Goal: Browse casually: Explore the website without a specific task or goal

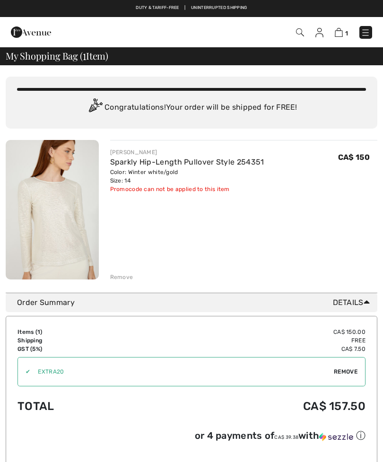
click at [124, 271] on div "Remove" at bounding box center [244, 276] width 268 height 10
click at [122, 274] on div "Remove" at bounding box center [121, 277] width 23 height 9
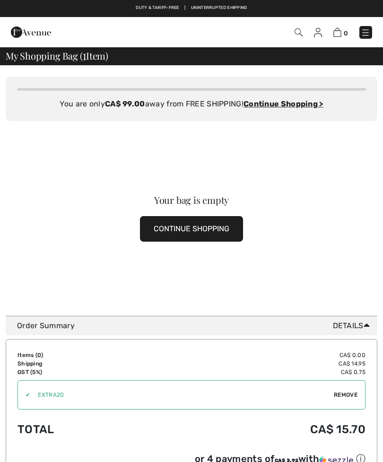
click at [347, 395] on span "Remove" at bounding box center [346, 394] width 24 height 9
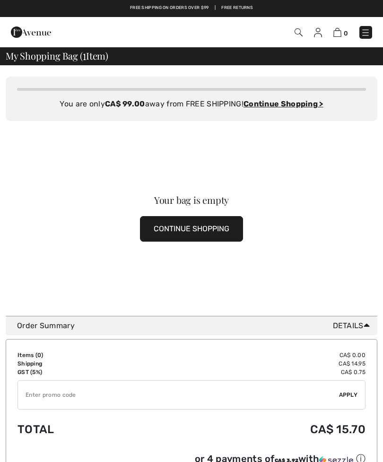
click at [320, 34] on img at bounding box center [318, 32] width 8 height 9
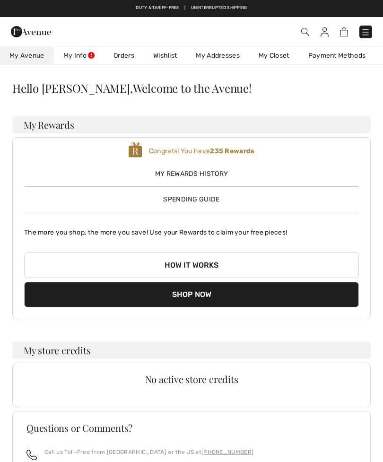
click at [168, 54] on link "Wishlist" at bounding box center [165, 55] width 43 height 17
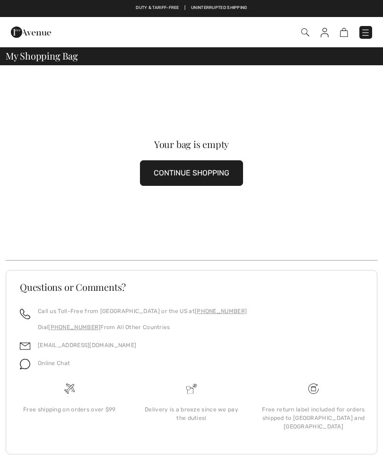
click at [189, 173] on button "CONTINUE SHOPPING" at bounding box center [191, 173] width 103 height 26
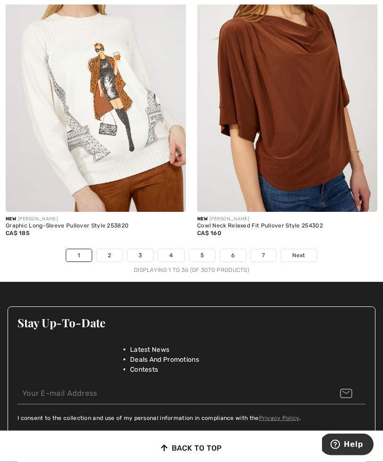
scroll to position [5731, 0]
click at [110, 249] on link "2" at bounding box center [109, 255] width 26 height 12
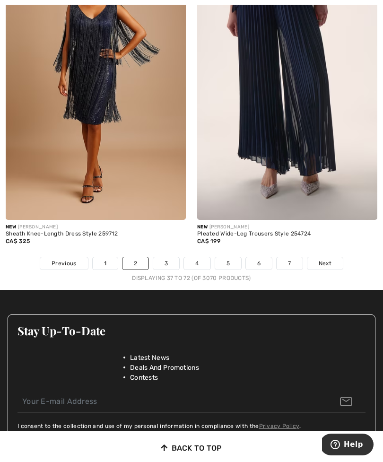
scroll to position [5753, 0]
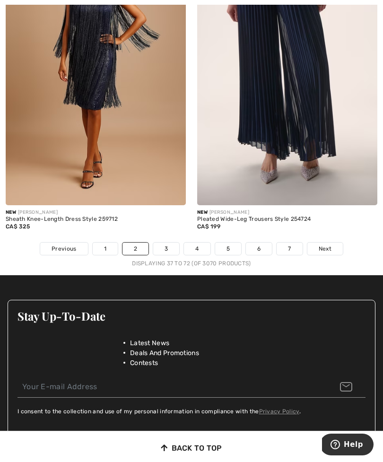
click at [165, 246] on link "3" at bounding box center [166, 249] width 26 height 12
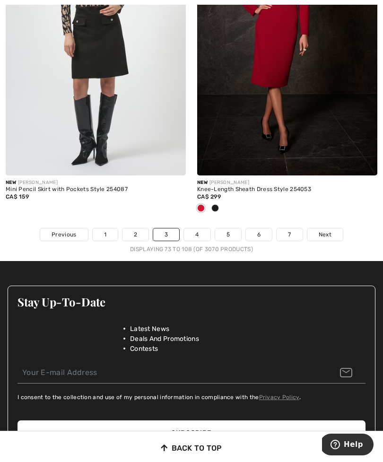
scroll to position [5787, 0]
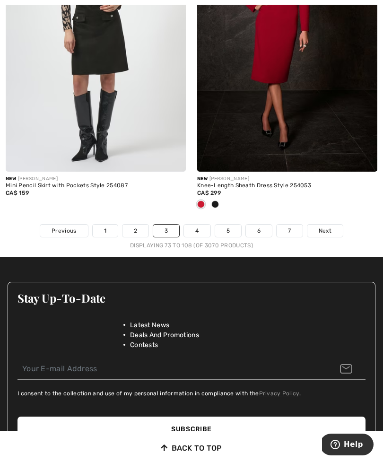
click at [198, 225] on link "4" at bounding box center [197, 231] width 26 height 12
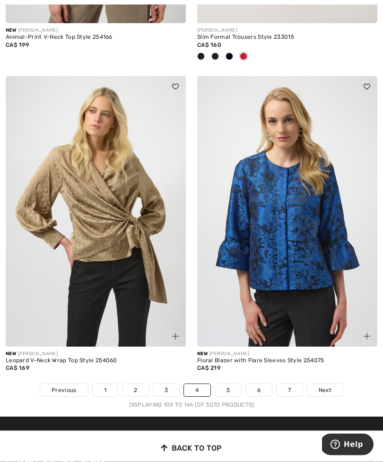
scroll to position [5519, 0]
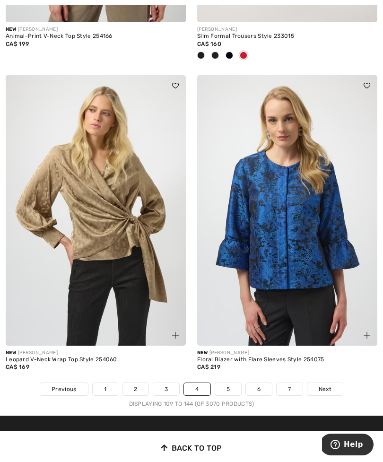
click at [328, 385] on span "Next" at bounding box center [325, 389] width 13 height 9
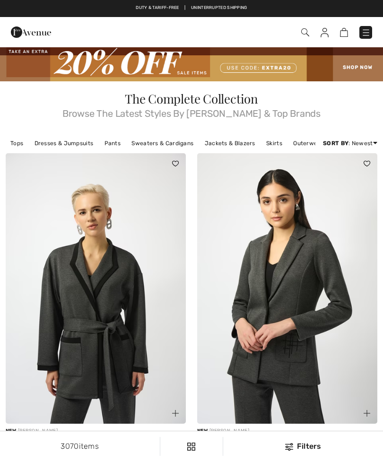
checkbox input "true"
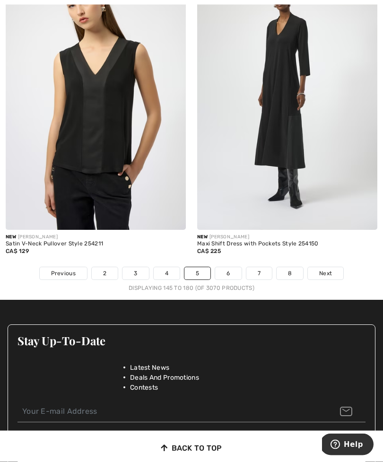
scroll to position [5652, 0]
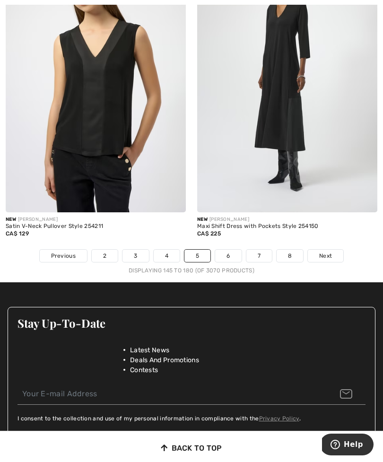
click at [230, 253] on link "6" at bounding box center [228, 256] width 26 height 12
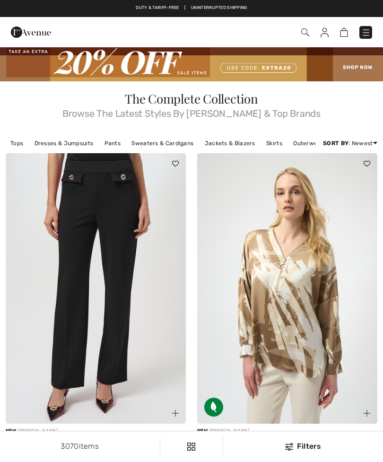
checkbox input "true"
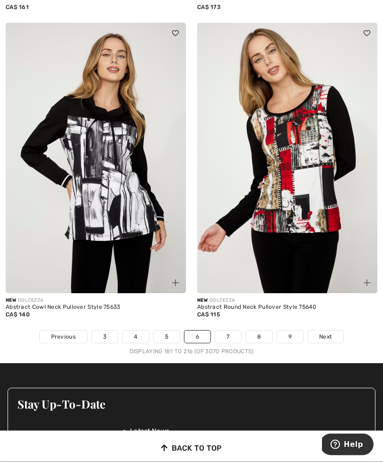
scroll to position [5510, 0]
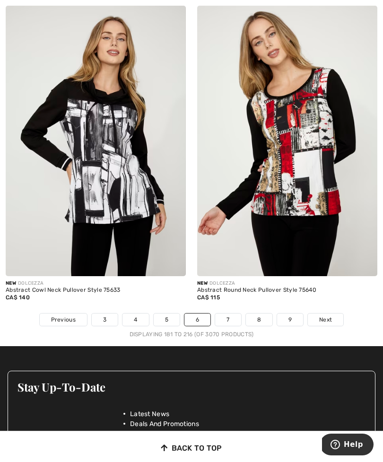
click at [328, 315] on span "Next" at bounding box center [325, 319] width 13 height 9
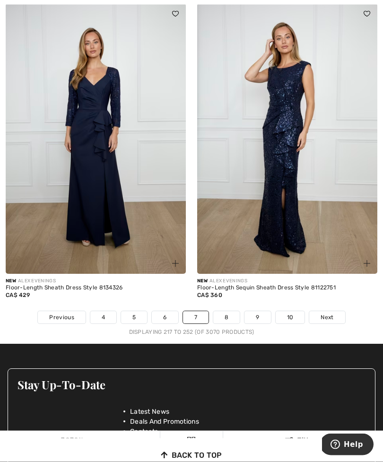
scroll to position [5591, 0]
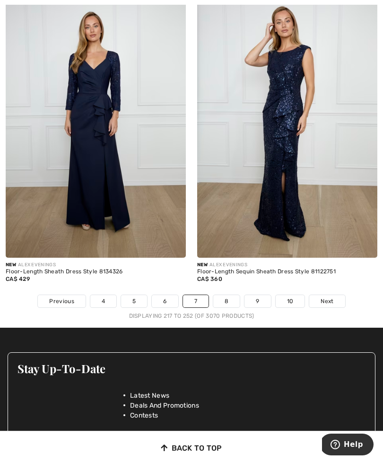
click at [228, 295] on link "8" at bounding box center [226, 301] width 26 height 12
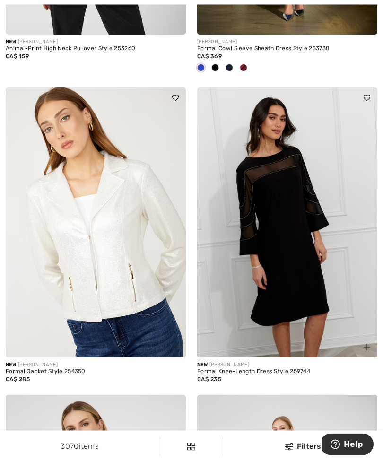
scroll to position [4970, 0]
click at [298, 295] on img at bounding box center [287, 222] width 180 height 270
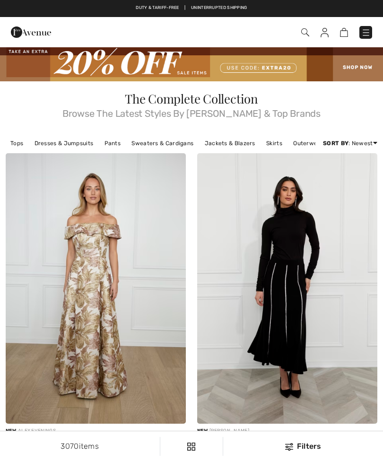
scroll to position [5000, 0]
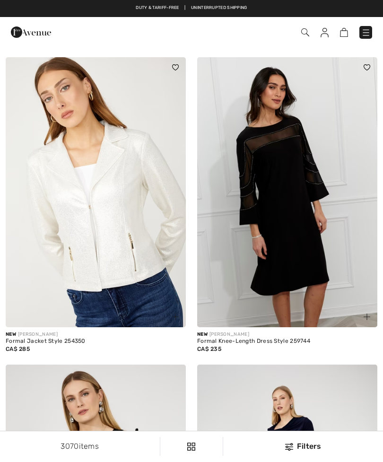
checkbox input "true"
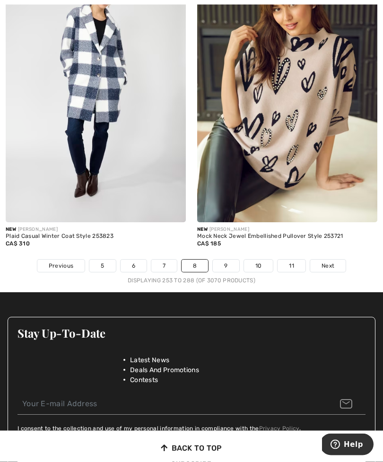
scroll to position [5744, 0]
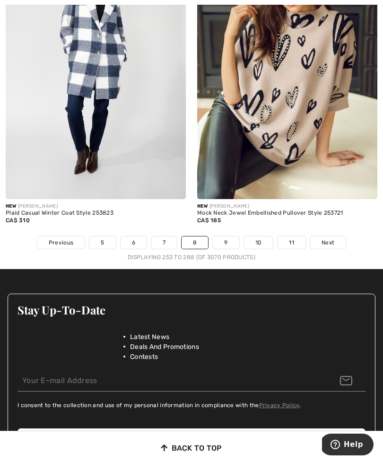
click at [333, 238] on span "Next" at bounding box center [327, 242] width 13 height 9
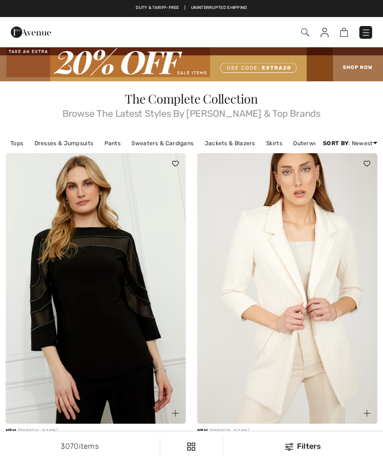
checkbox input "true"
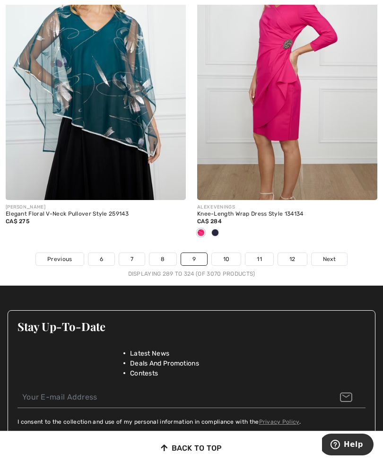
scroll to position [5750, 0]
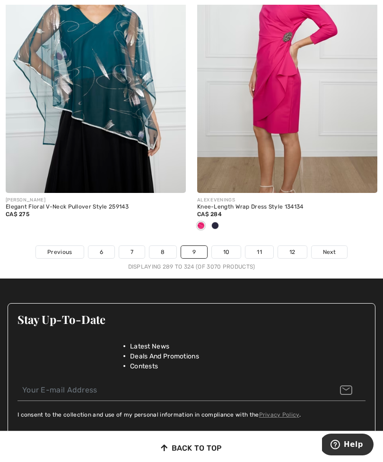
click at [231, 246] on link "10" at bounding box center [226, 252] width 29 height 12
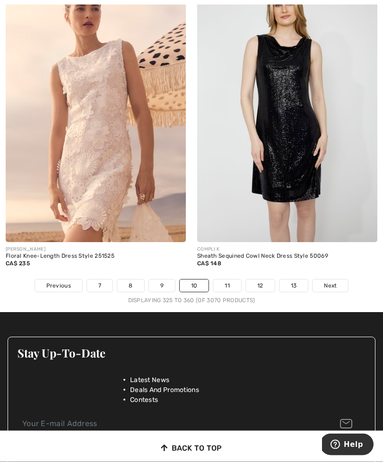
scroll to position [5626, 0]
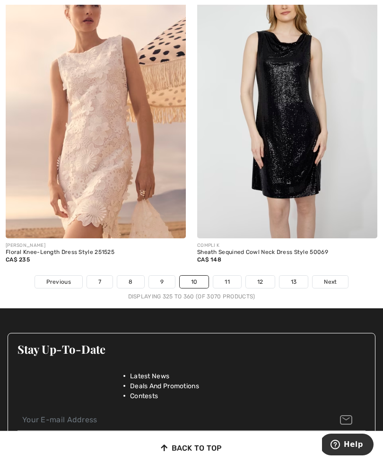
click at [328, 278] on span "Next" at bounding box center [330, 282] width 13 height 9
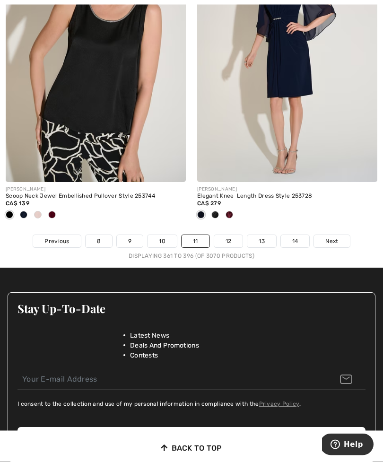
scroll to position [5698, 0]
click at [332, 237] on span "Next" at bounding box center [331, 241] width 13 height 9
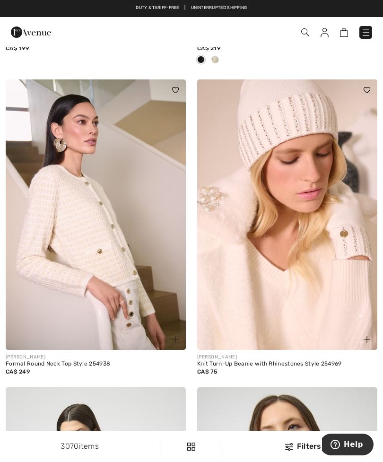
scroll to position [4608, 0]
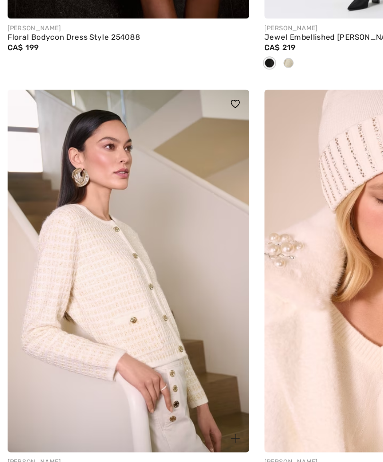
click at [114, 271] on img at bounding box center [96, 215] width 180 height 270
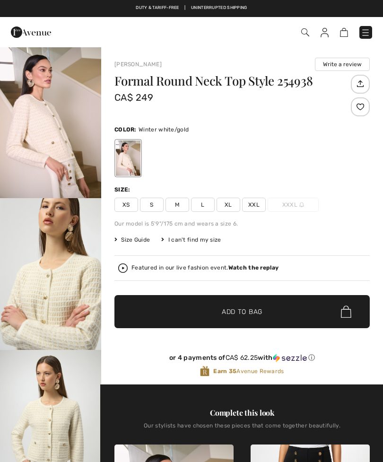
checkbox input "true"
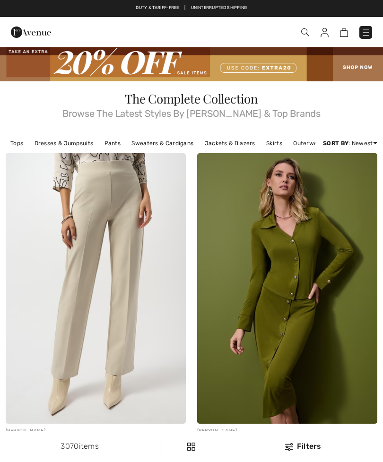
checkbox input "true"
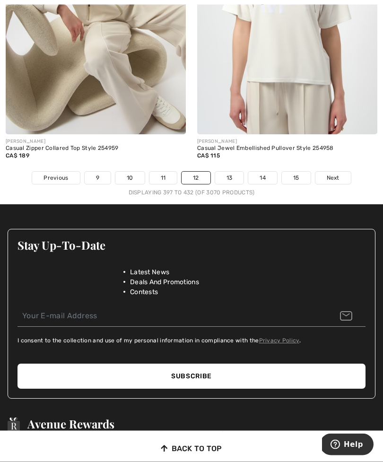
scroll to position [5803, 0]
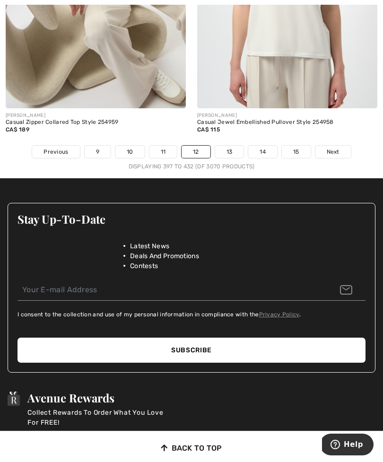
click at [227, 146] on link "13" at bounding box center [229, 152] width 29 height 12
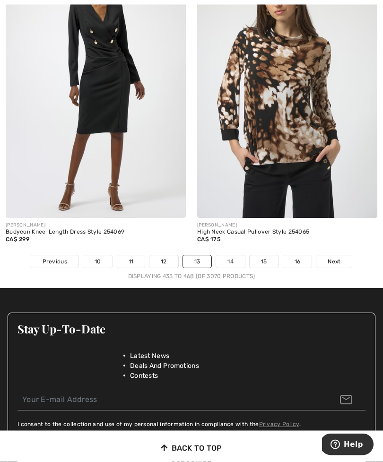
scroll to position [5693, 0]
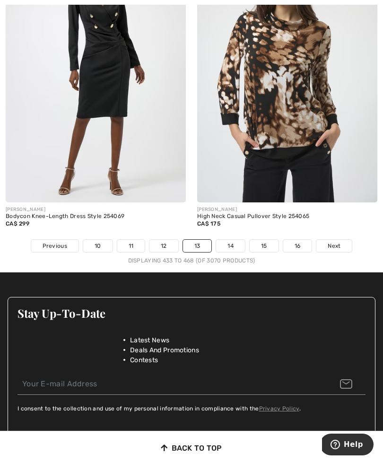
click at [234, 240] on link "14" at bounding box center [230, 246] width 29 height 12
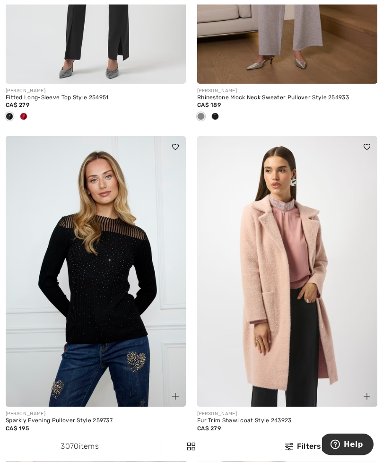
scroll to position [3249, 0]
click at [117, 334] on img at bounding box center [96, 271] width 180 height 270
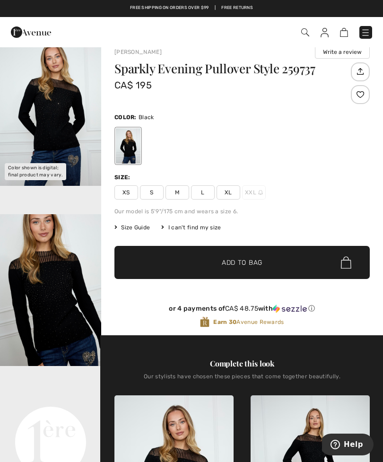
scroll to position [4, 0]
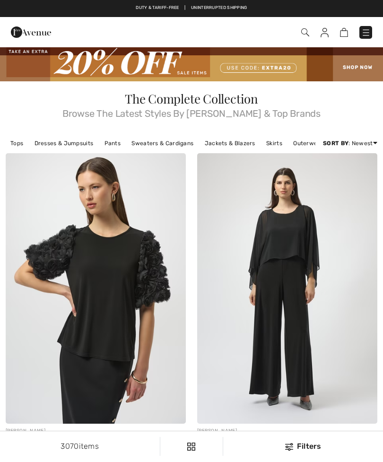
checkbox input "true"
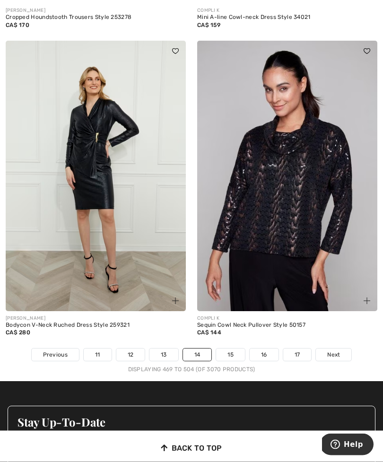
scroll to position [5585, 0]
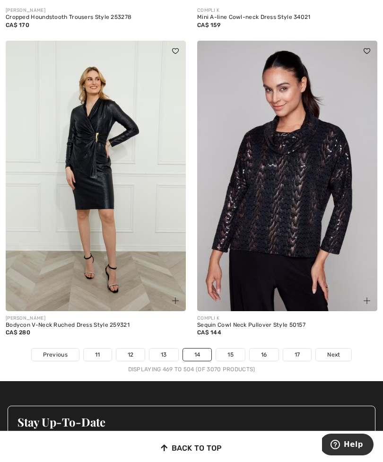
click at [232, 348] on link "15" at bounding box center [230, 354] width 29 height 12
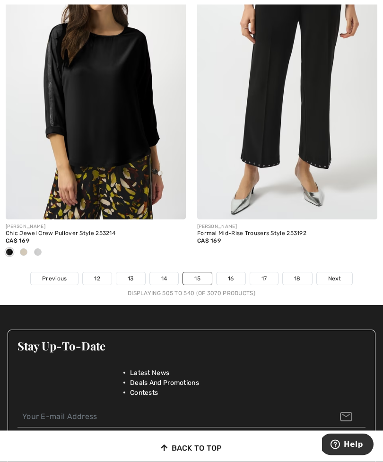
scroll to position [5676, 0]
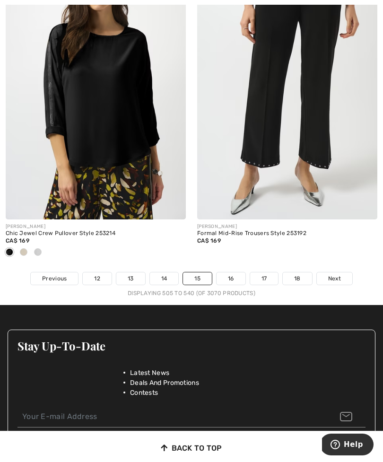
click at [235, 272] on link "16" at bounding box center [231, 278] width 29 height 12
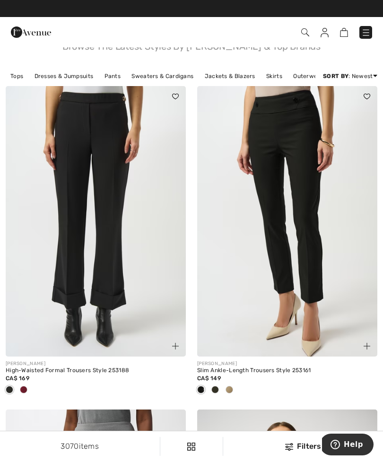
scroll to position [62, 0]
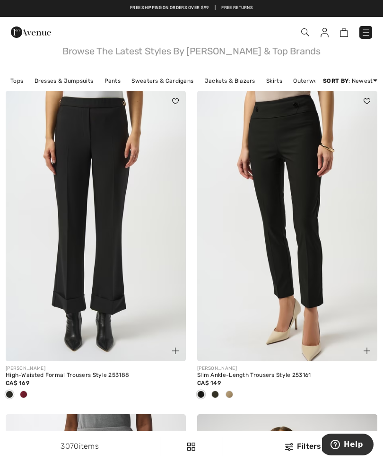
click at [299, 310] on img at bounding box center [287, 226] width 180 height 270
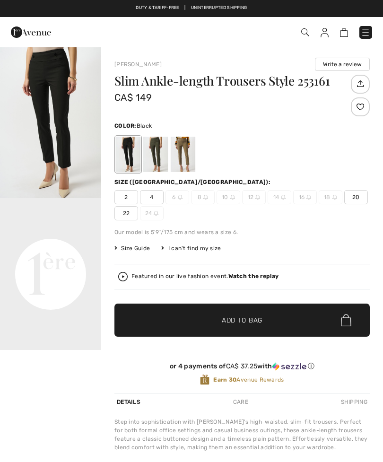
checkbox input "true"
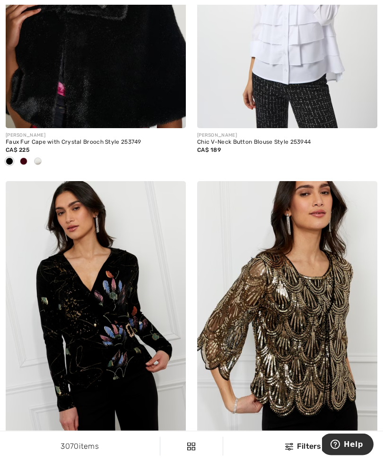
scroll to position [2921, 0]
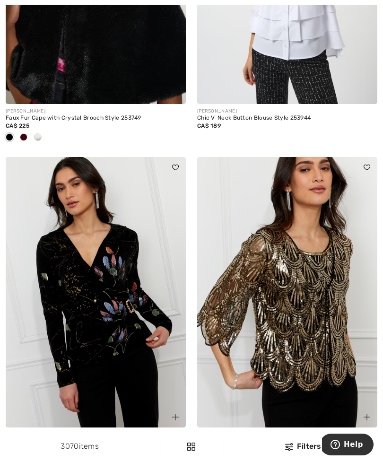
click at [111, 348] on img at bounding box center [96, 292] width 180 height 270
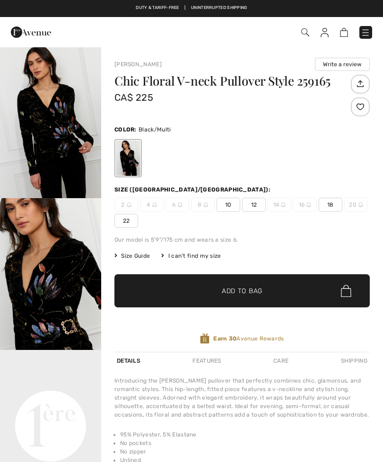
checkbox input "true"
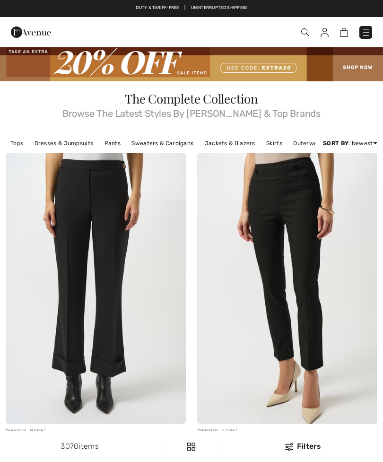
checkbox input "true"
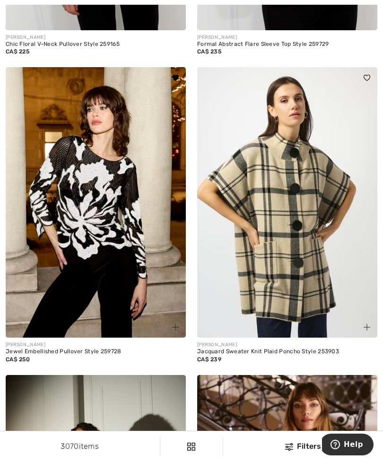
scroll to position [3327, 0]
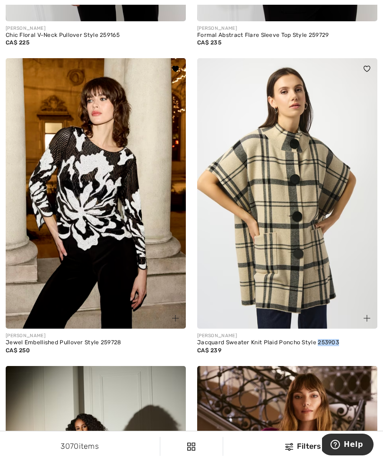
click at [102, 262] on img at bounding box center [96, 193] width 180 height 270
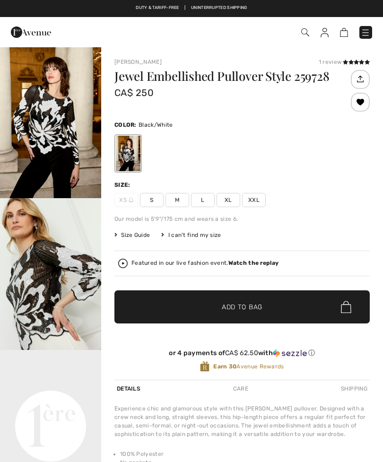
checkbox input "true"
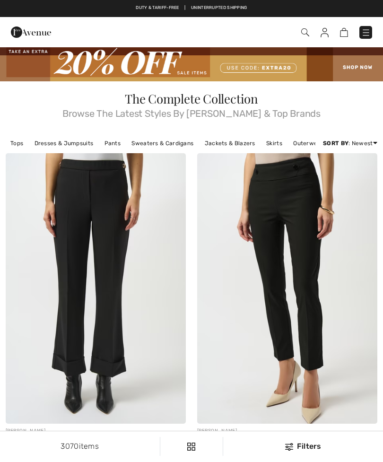
checkbox input "true"
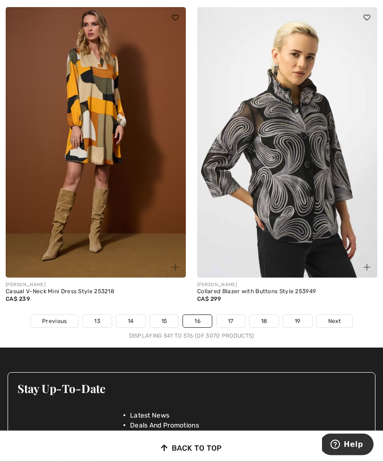
scroll to position [5683, 0]
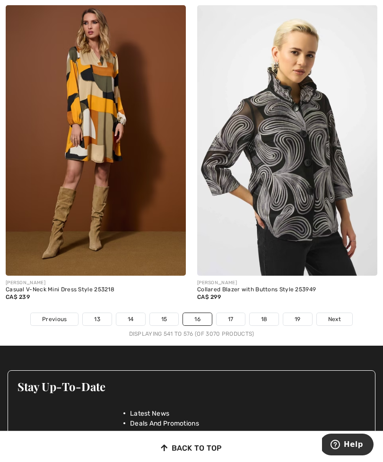
click at [233, 313] on link "17" at bounding box center [231, 319] width 28 height 12
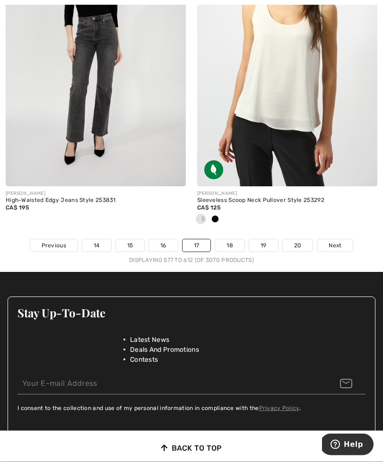
scroll to position [5709, 0]
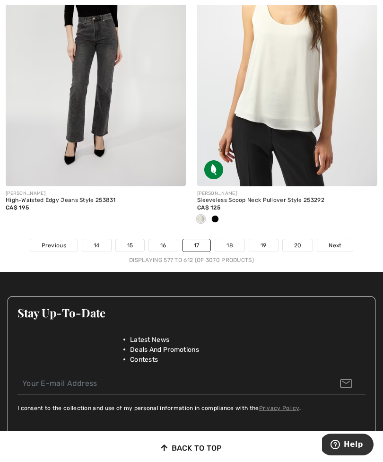
click at [234, 239] on link "18" at bounding box center [229, 245] width 29 height 12
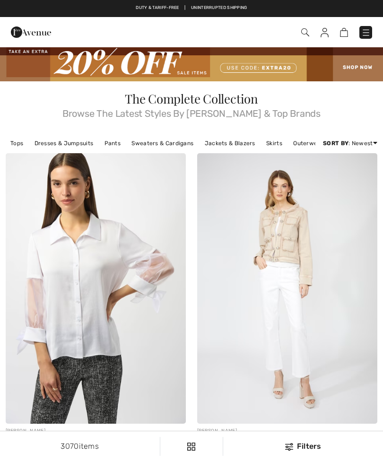
checkbox input "true"
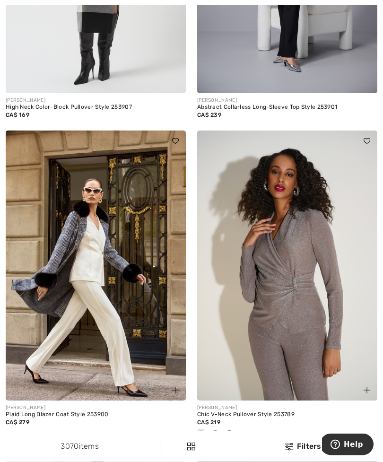
scroll to position [4203, 0]
click at [297, 336] on img at bounding box center [287, 265] width 180 height 270
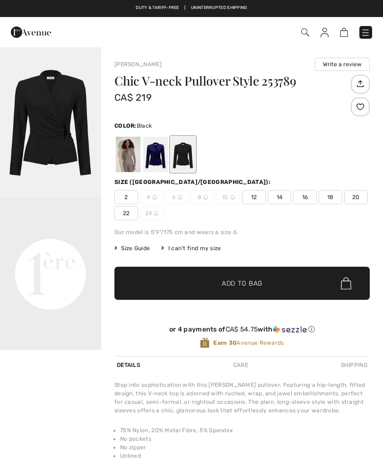
checkbox input "true"
click at [155, 158] on div at bounding box center [155, 154] width 25 height 35
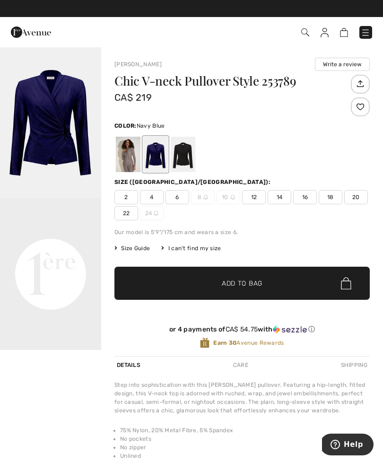
click at [59, 133] on img "1 / 1" at bounding box center [50, 122] width 101 height 152
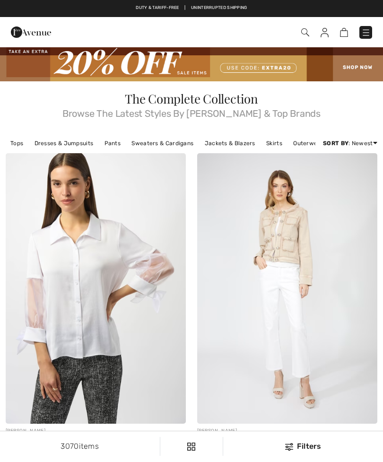
checkbox input "true"
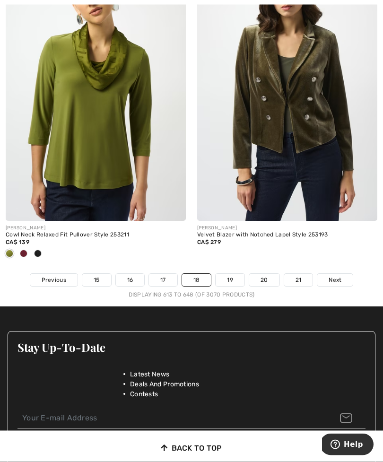
scroll to position [5682, 0]
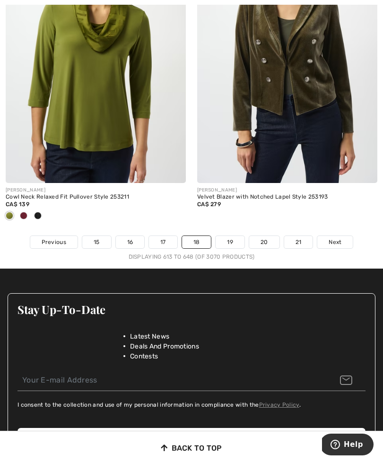
click at [331, 238] on span "Next" at bounding box center [335, 242] width 13 height 9
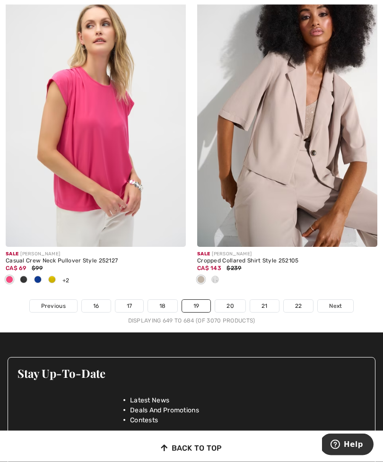
scroll to position [5727, 0]
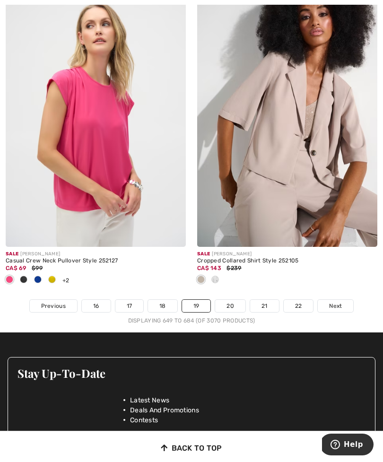
click at [337, 302] on span "Next" at bounding box center [335, 306] width 13 height 9
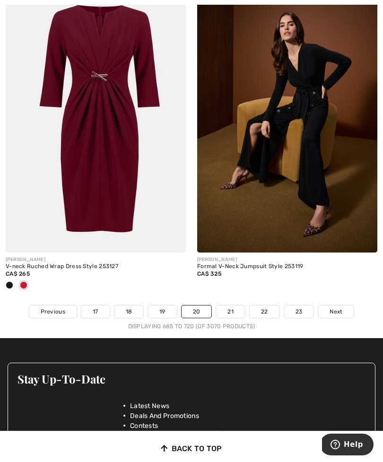
scroll to position [5623, 0]
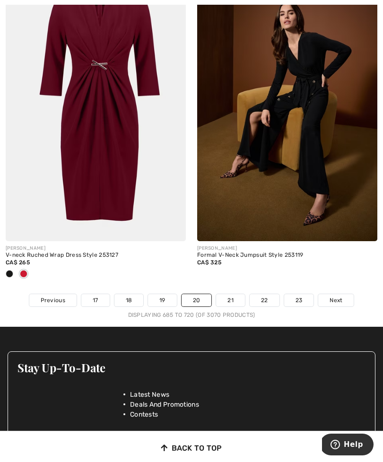
click at [336, 296] on span "Next" at bounding box center [336, 300] width 13 height 9
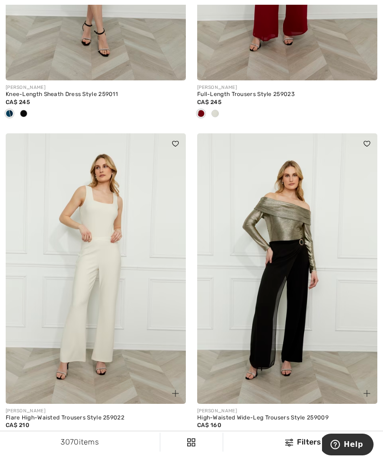
scroll to position [5653, 0]
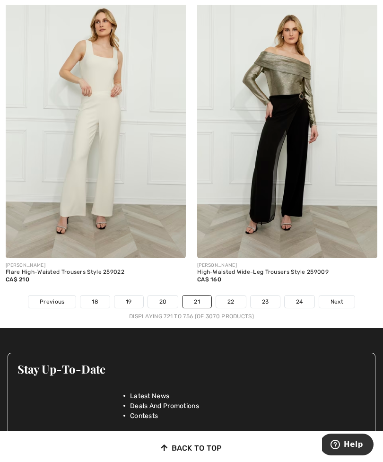
click at [338, 298] on span "Next" at bounding box center [336, 301] width 13 height 9
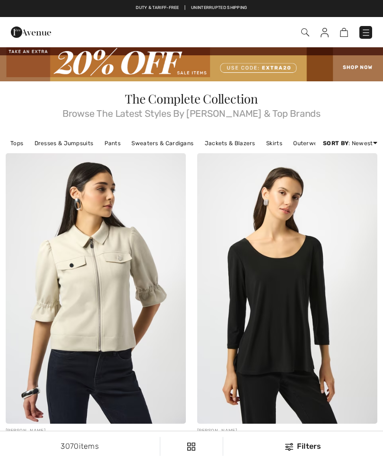
checkbox input "true"
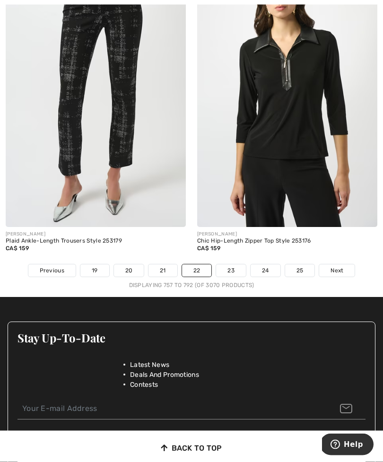
scroll to position [5653, 0]
click at [340, 270] on link "Next" at bounding box center [336, 270] width 35 height 12
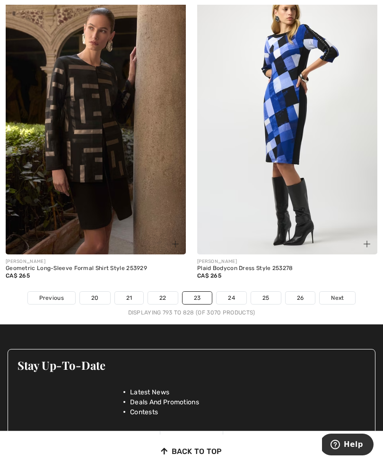
scroll to position [5651, 0]
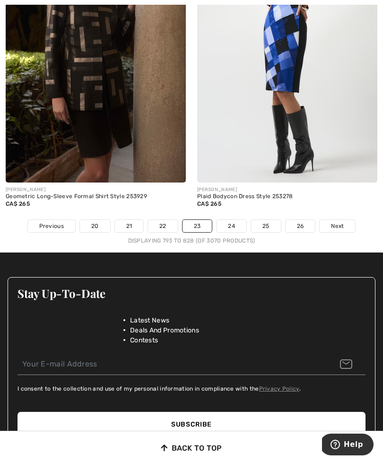
click at [344, 222] on span "Next" at bounding box center [337, 226] width 13 height 9
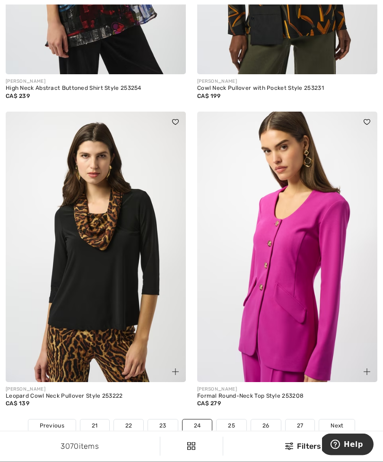
scroll to position [5486, 0]
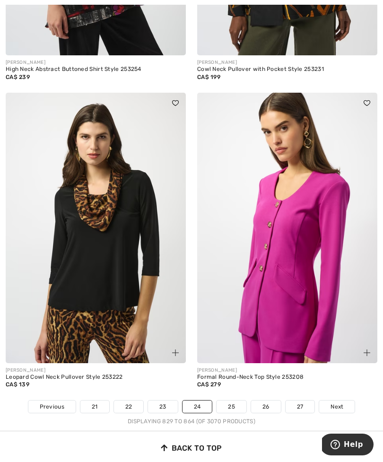
click at [339, 402] on span "Next" at bounding box center [336, 406] width 13 height 9
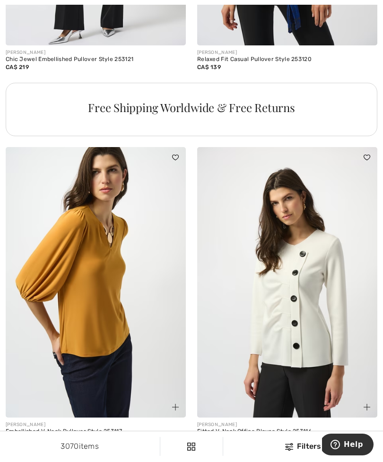
scroll to position [1925, 0]
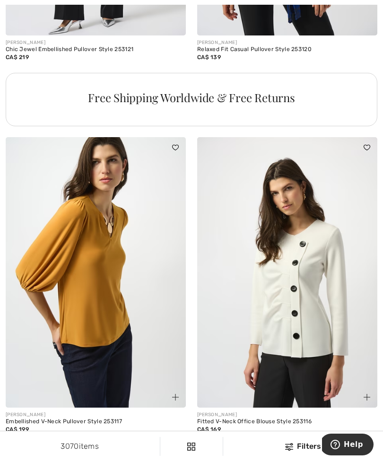
click at [318, 352] on img at bounding box center [287, 272] width 180 height 270
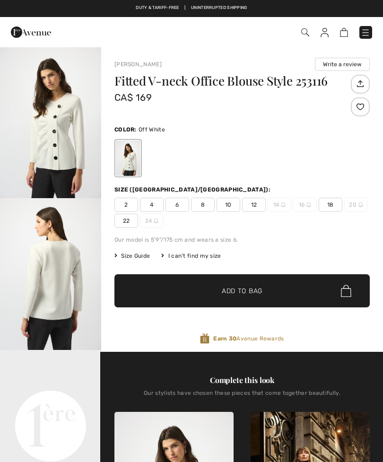
checkbox input "true"
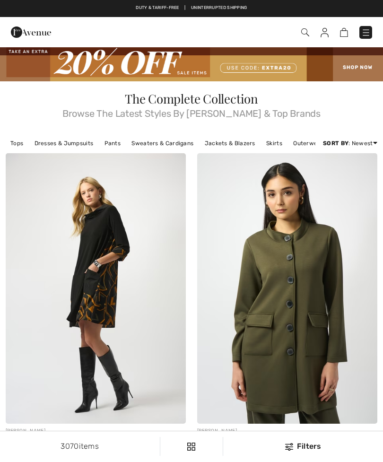
checkbox input "true"
